Goal: Task Accomplishment & Management: Manage account settings

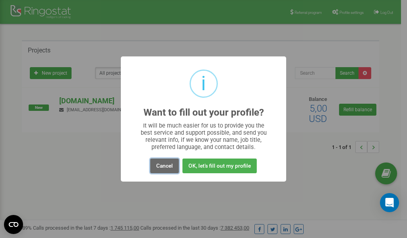
click at [164, 165] on button "Cancel" at bounding box center [164, 165] width 29 height 15
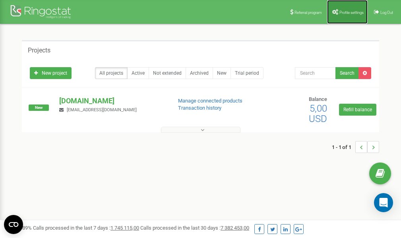
click at [346, 12] on span "Profile settings" at bounding box center [351, 12] width 24 height 4
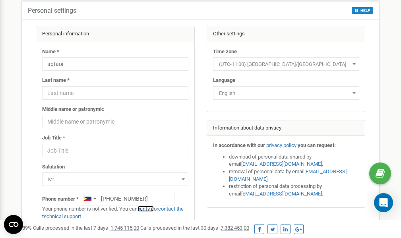
click at [150, 209] on link "verify it" at bounding box center [145, 209] width 16 height 6
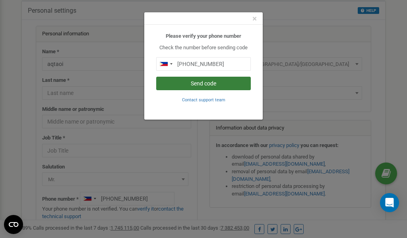
click at [208, 84] on button "Send code" at bounding box center [203, 84] width 95 height 14
